Goal: Task Accomplishment & Management: Complete application form

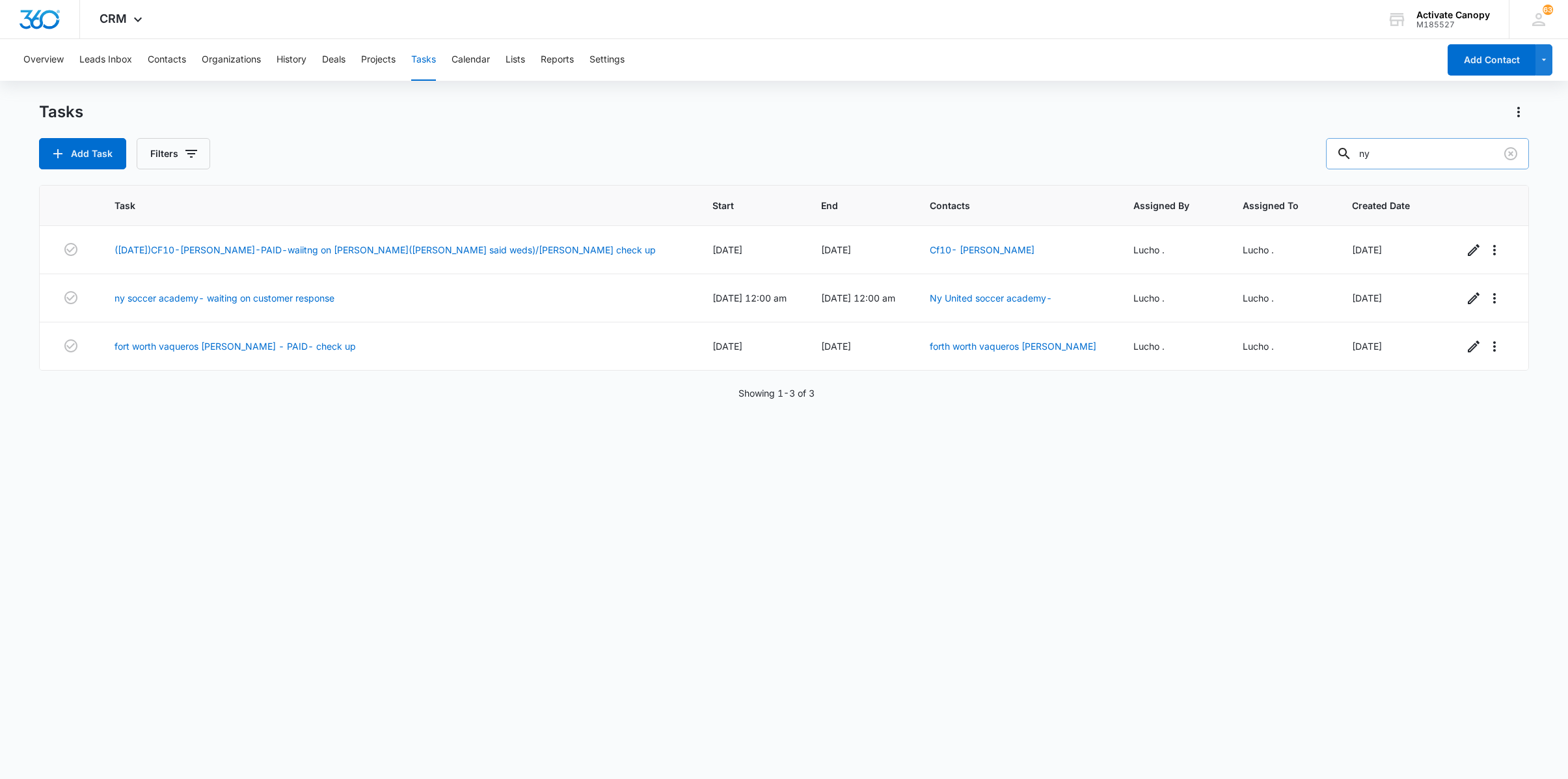
click at [1391, 155] on input "ny" at bounding box center [1428, 154] width 203 height 31
type input "n"
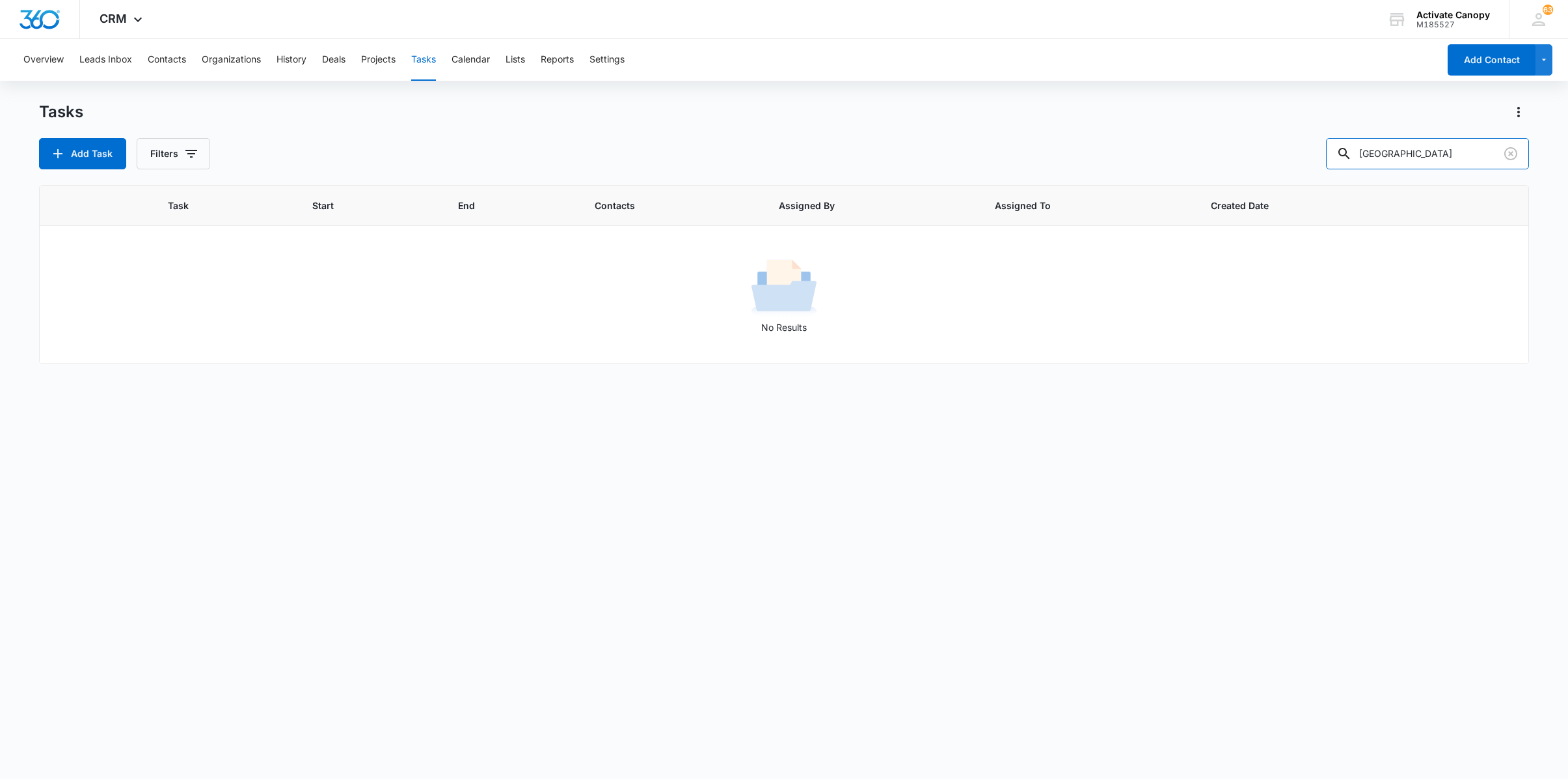
type input "[GEOGRAPHIC_DATA]"
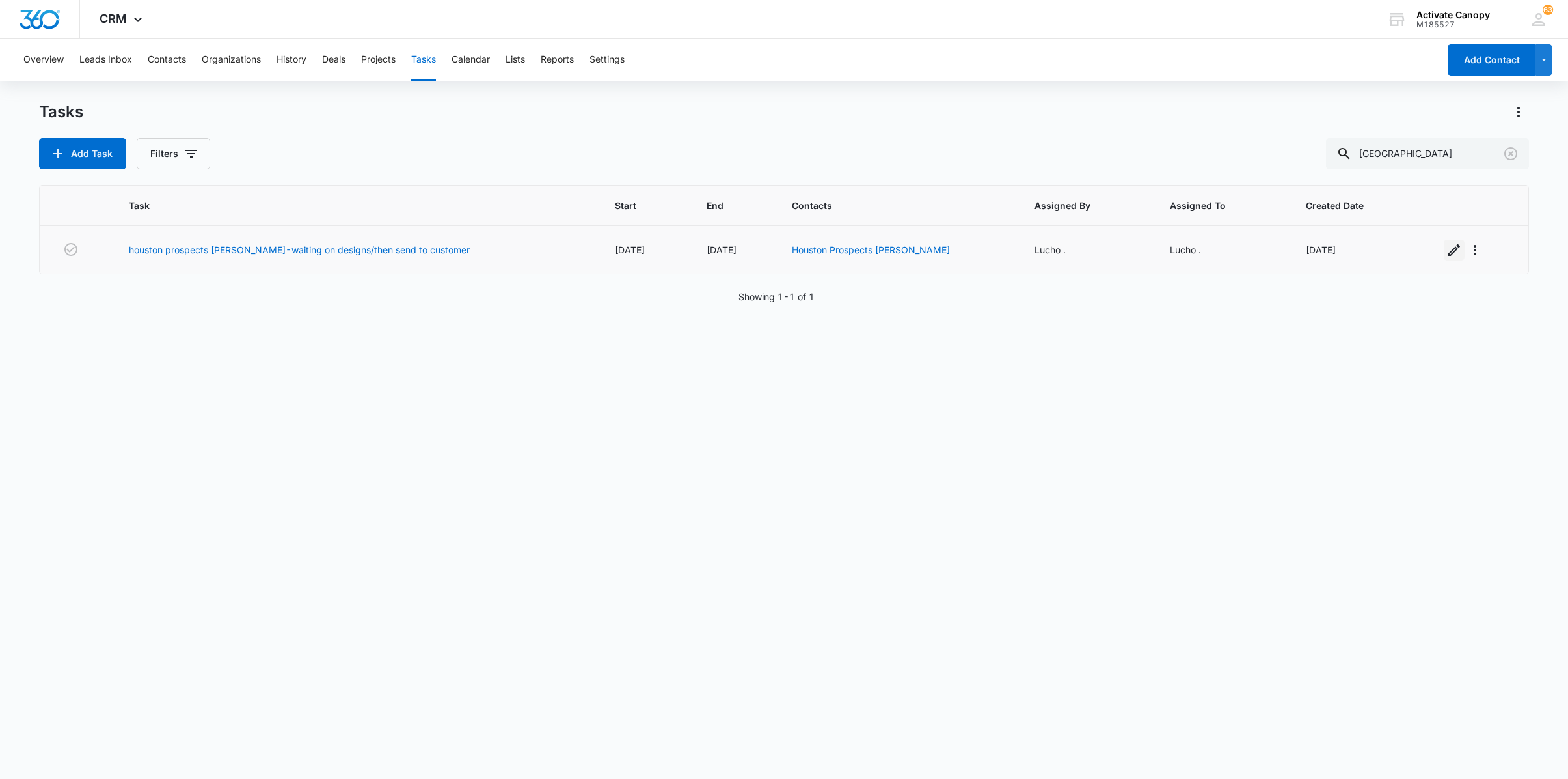
click at [1446, 256] on icon "button" at bounding box center [1454, 250] width 15 height 15
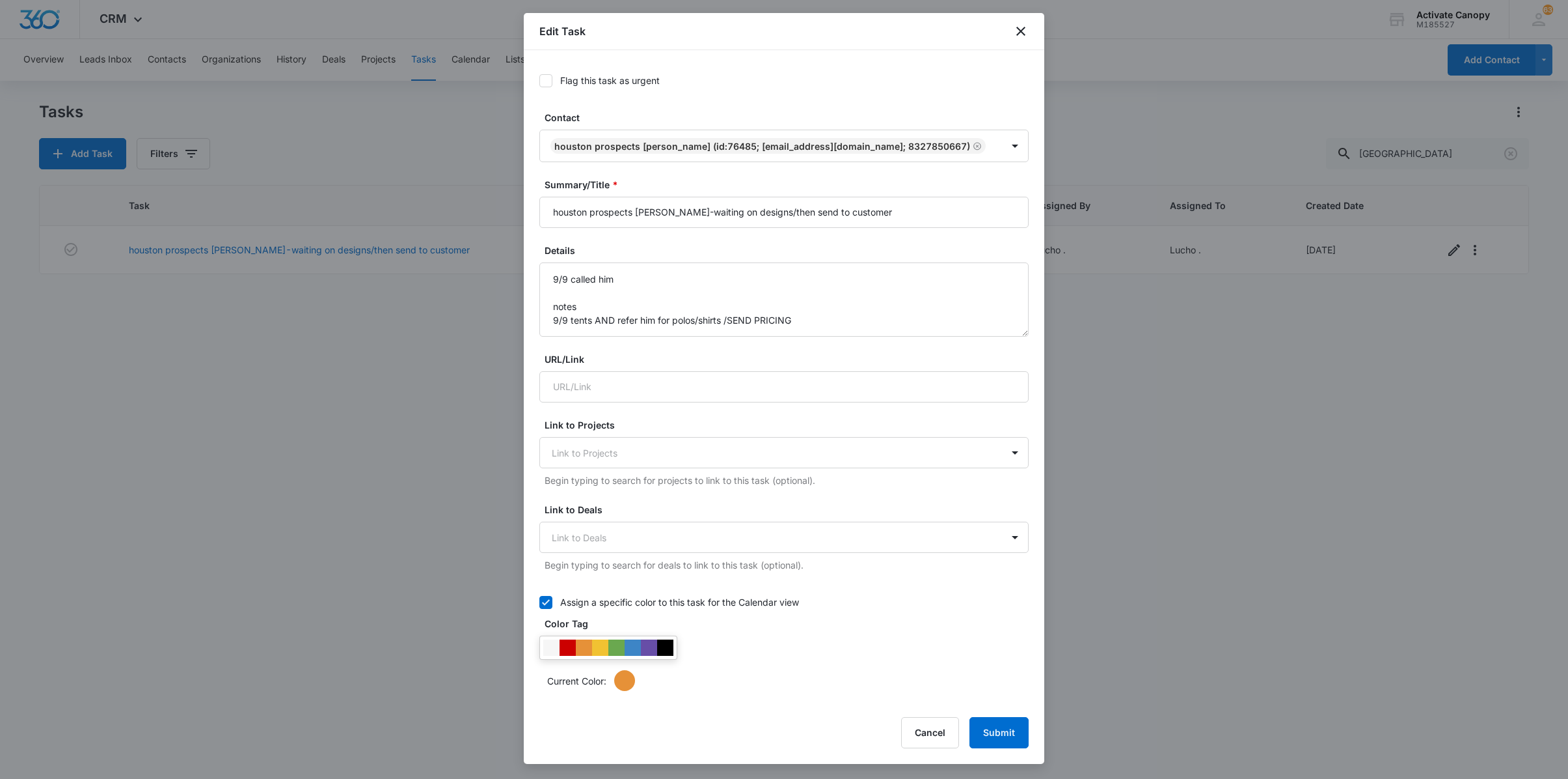
type input "[DATE]"
click at [1131, 436] on div at bounding box center [784, 390] width 1568 height 779
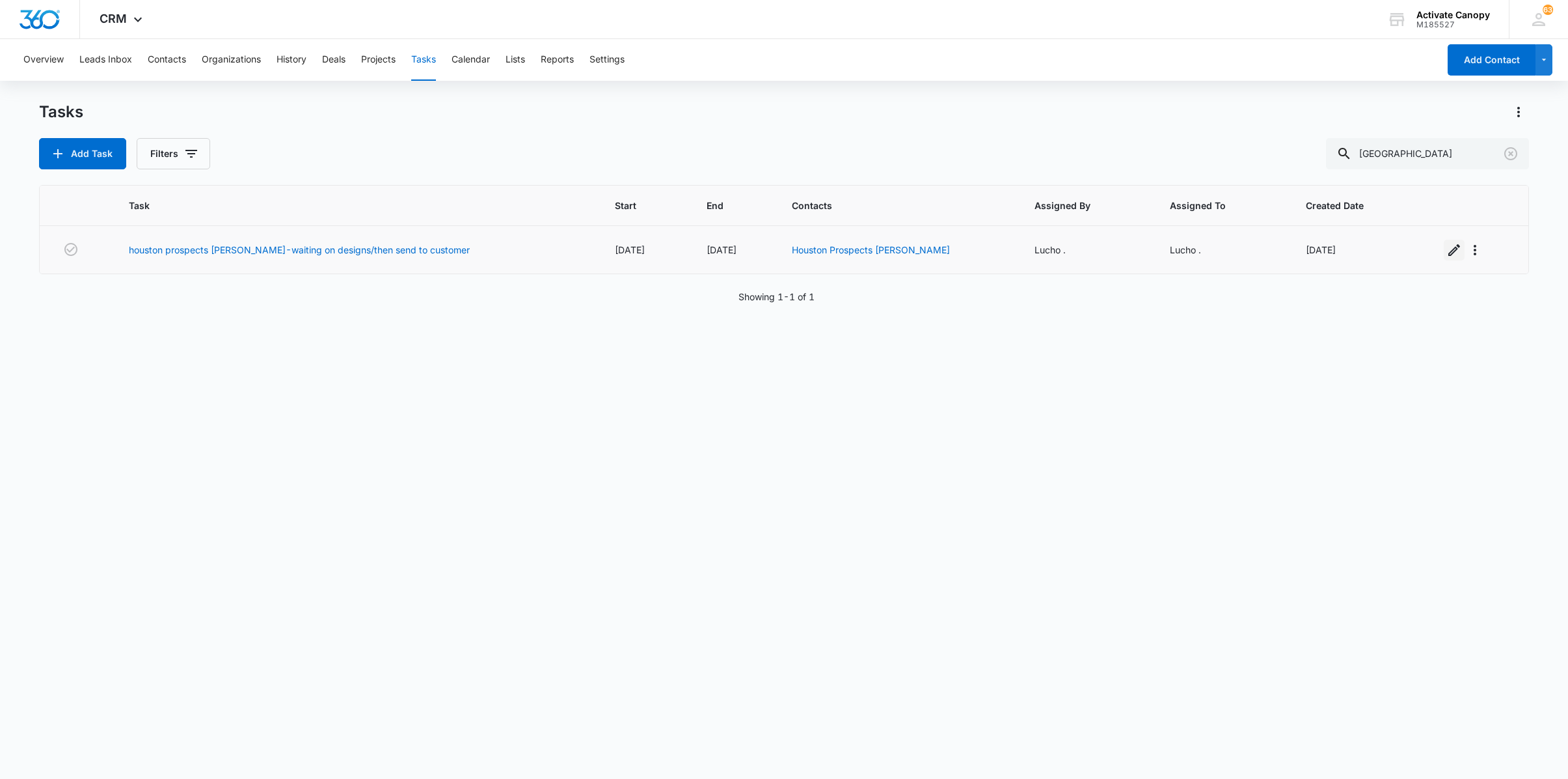
click at [1449, 251] on icon "button" at bounding box center [1454, 250] width 12 height 12
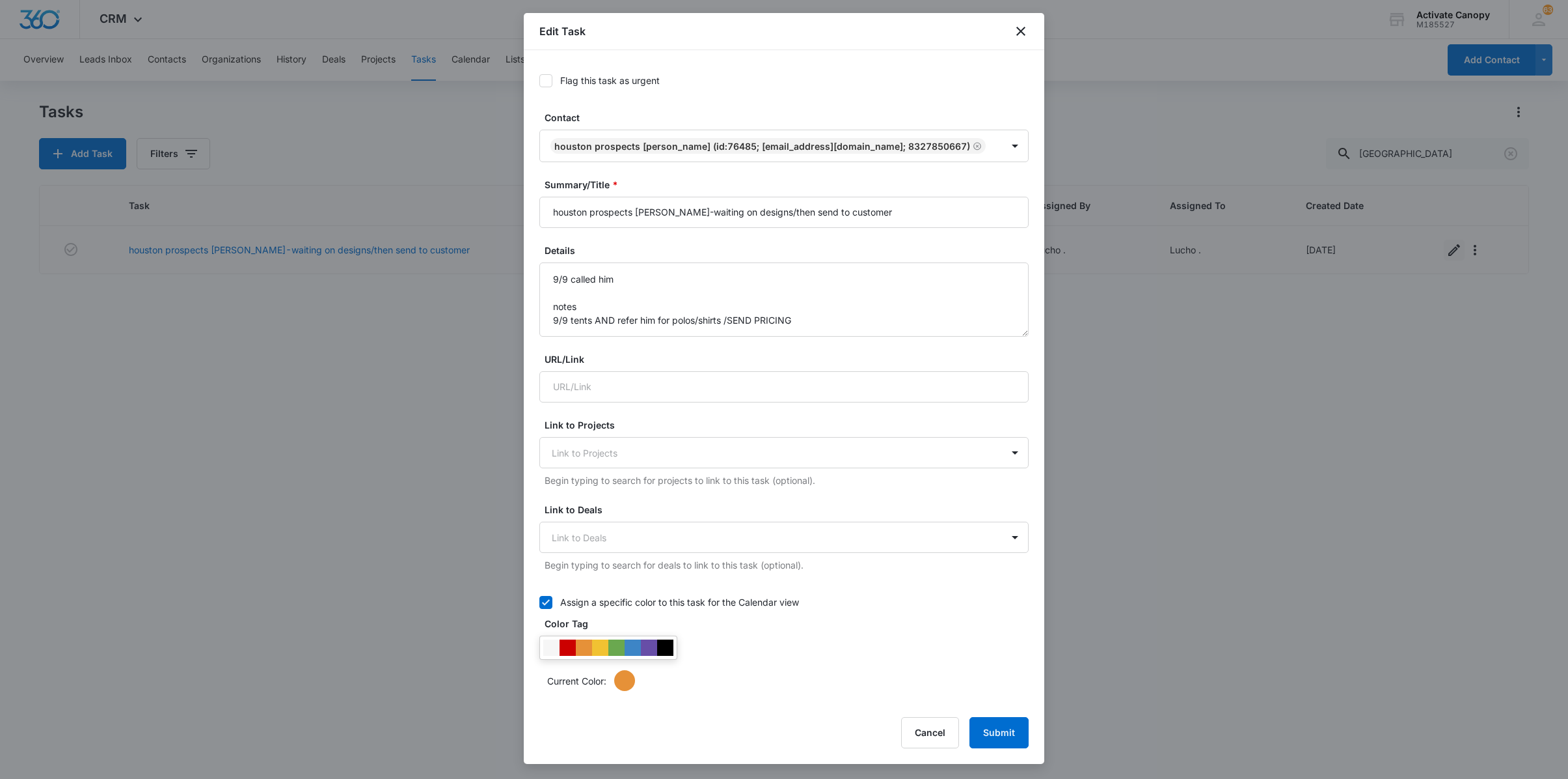
type input "[DATE]"
click at [548, 294] on textarea "9/9 called him notes 9/9 tents AND refer him for polos/shirts /SEND PRICING" at bounding box center [784, 299] width 490 height 74
type textarea "9/9 called him notes 9/9 tents AND refer him for polos/shirts /SEND PRICING"
click at [871, 228] on input "houston prospects [PERSON_NAME]-waiting on designs/then send to custome" at bounding box center [784, 212] width 490 height 31
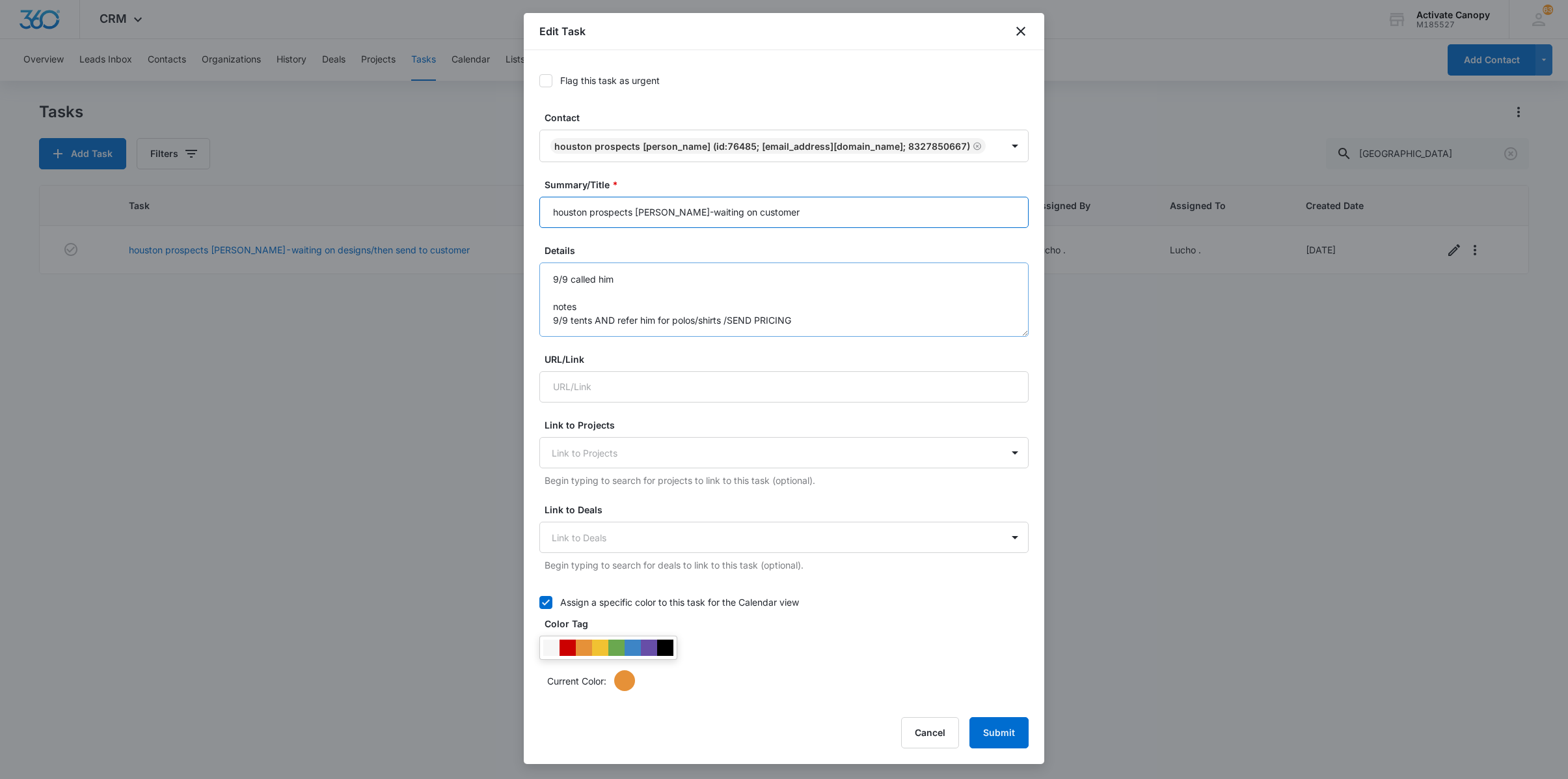
type input "houston prospects [PERSON_NAME]-waiting on customer"
click at [561, 288] on textarea "9/9 called him notes 9/9 tents AND refer him for polos/shirts /SEND PRICING" at bounding box center [784, 299] width 490 height 74
type textarea "9/10 sent him desings 9/9 called him notes 9/9 tents AND refer him for polos/sh…"
click at [960, 515] on form "Flag this task as urgent Contact Houston Prospects [PERSON_NAME] (ID:76485; [EM…" at bounding box center [784, 653] width 490 height 1176
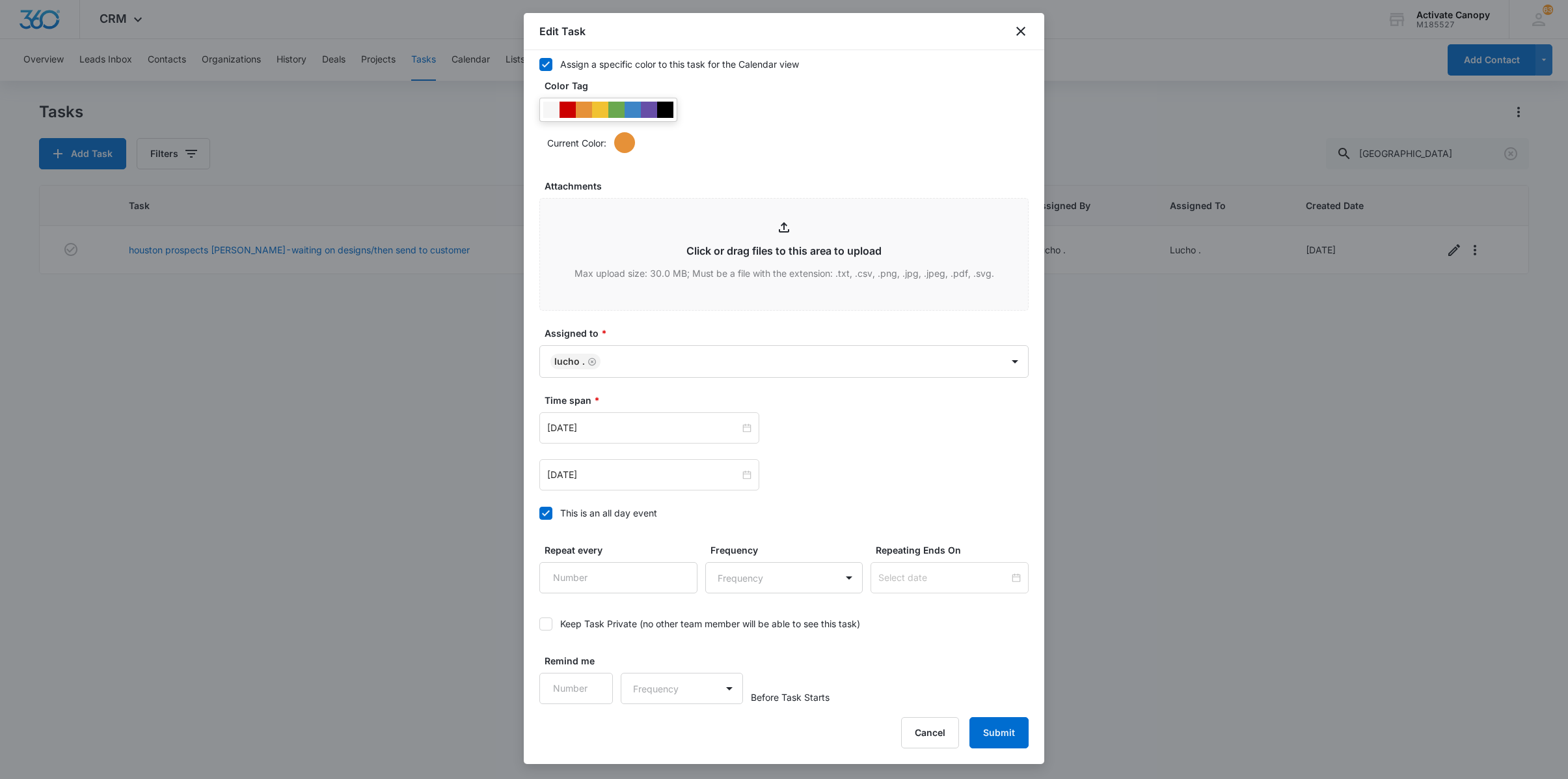
scroll to position [585, 0]
click at [610, 472] on input "[DATE]" at bounding box center [643, 475] width 193 height 15
type input "[DATE]"
click at [673, 572] on div "12" at bounding box center [676, 572] width 15 height 15
click at [650, 435] on div "[DATE]" at bounding box center [649, 427] width 220 height 31
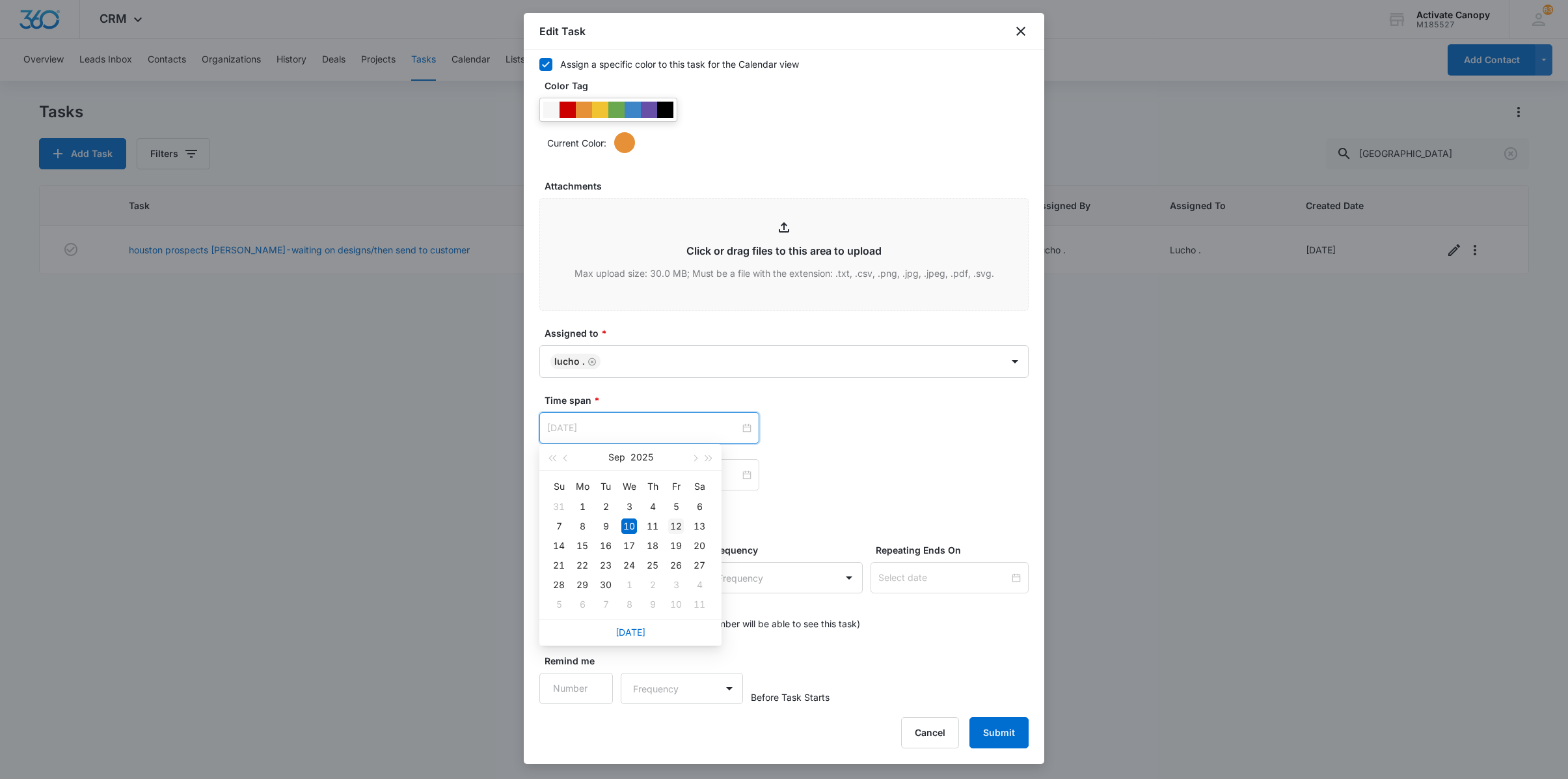
type input "[DATE]"
click at [677, 525] on div "12" at bounding box center [676, 526] width 15 height 15
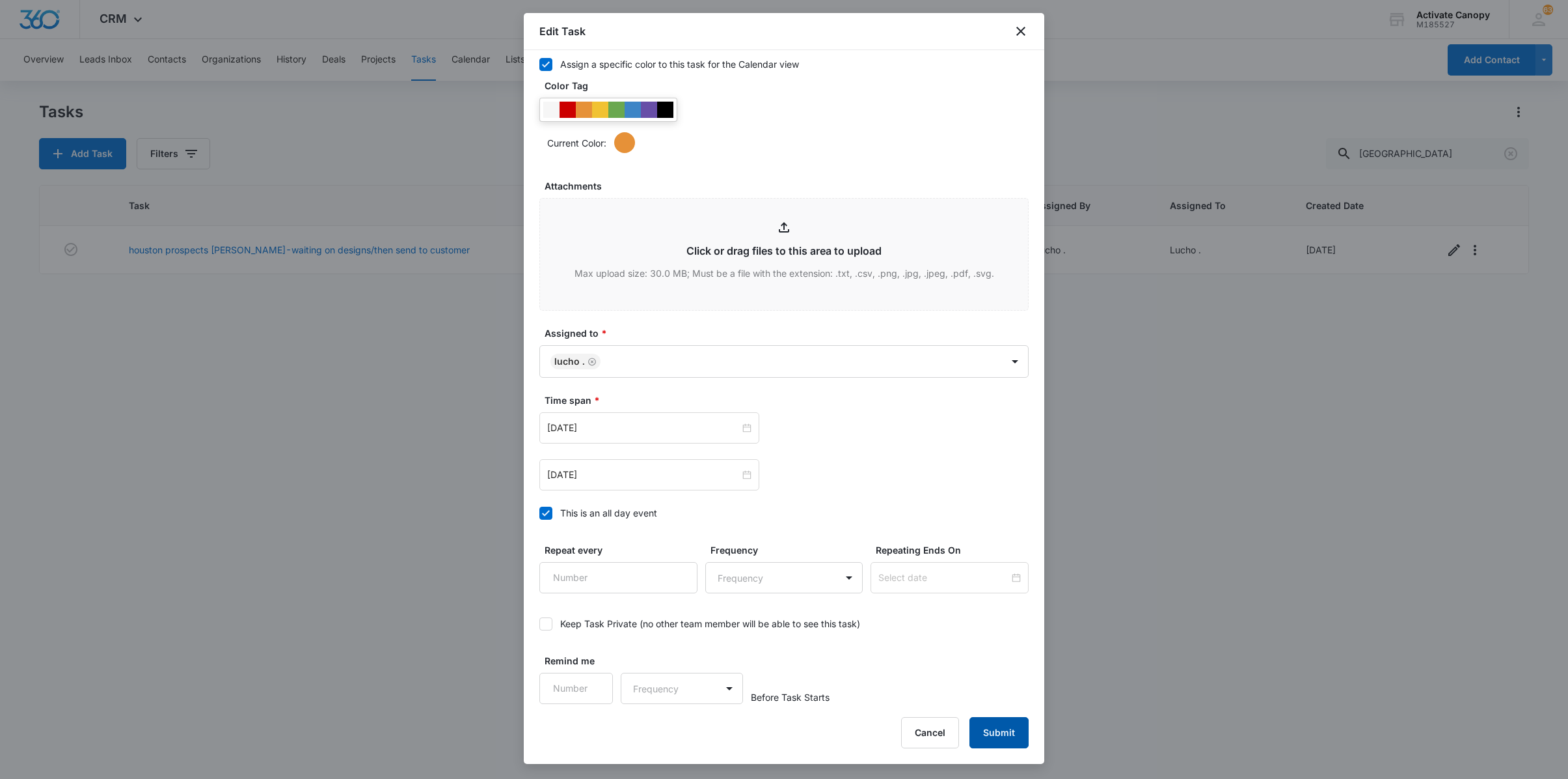
click at [1005, 738] on button "Submit" at bounding box center [999, 732] width 59 height 31
